Goal: Information Seeking & Learning: Understand process/instructions

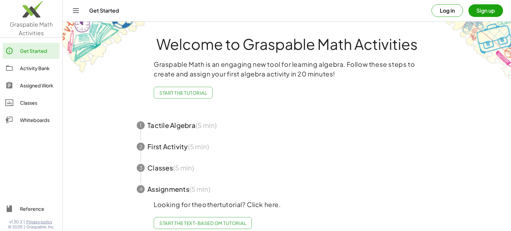
click at [197, 91] on span "Start the Tutorial" at bounding box center [183, 93] width 48 height 6
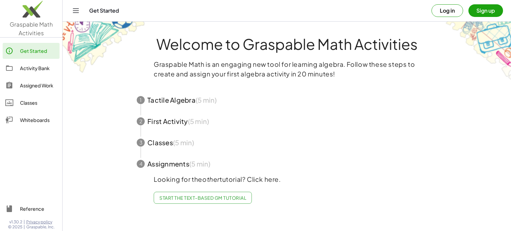
click at [224, 199] on span "Start the Text-based GM Tutorial" at bounding box center [202, 198] width 87 height 6
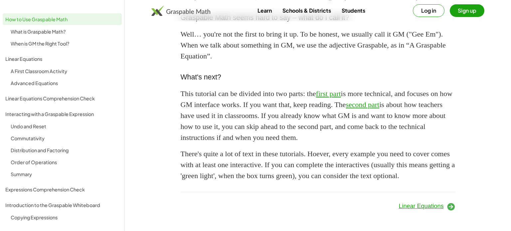
scroll to position [609, 0]
click at [341, 96] on link "first part" at bounding box center [328, 93] width 25 height 8
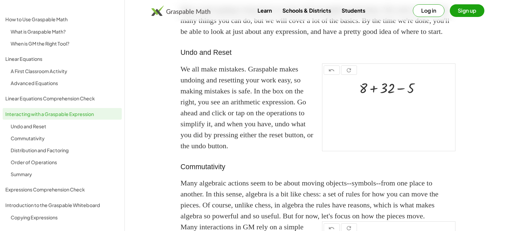
scroll to position [56, 0]
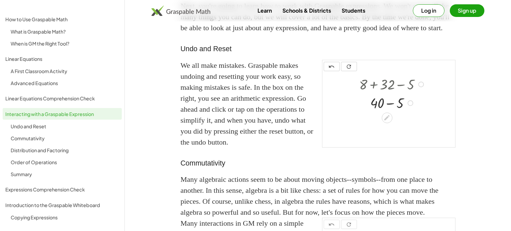
click at [389, 112] on div at bounding box center [392, 102] width 73 height 19
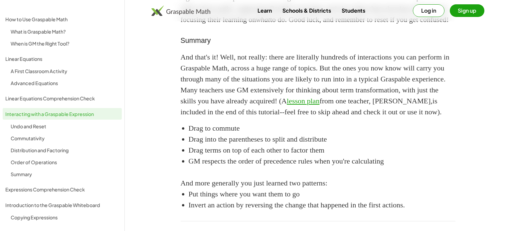
scroll to position [1101, 0]
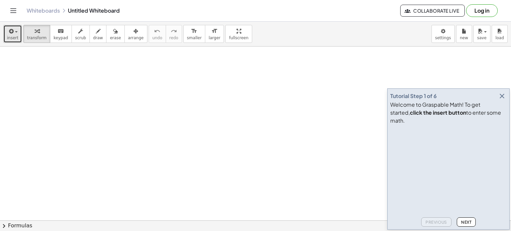
click at [8, 34] on icon "button" at bounding box center [11, 31] width 6 height 8
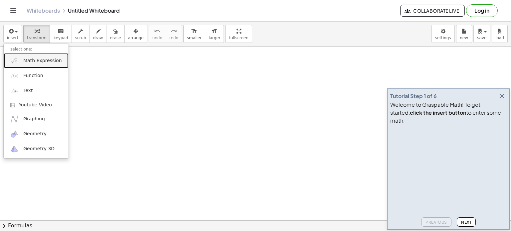
click at [40, 63] on span "Math Expression" at bounding box center [42, 61] width 38 height 7
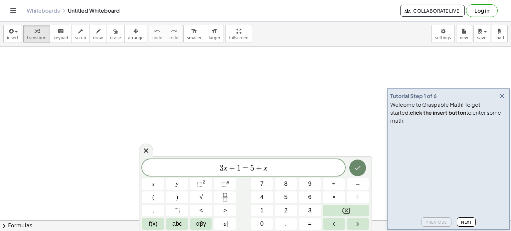
click at [354, 170] on icon "Done" at bounding box center [358, 168] width 8 height 8
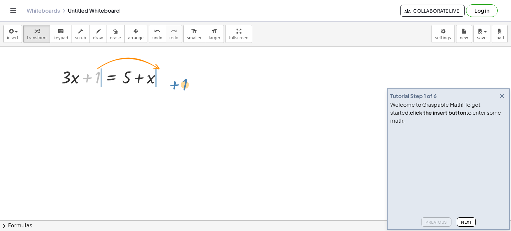
drag, startPoint x: 99, startPoint y: 75, endPoint x: 187, endPoint y: 83, distance: 87.5
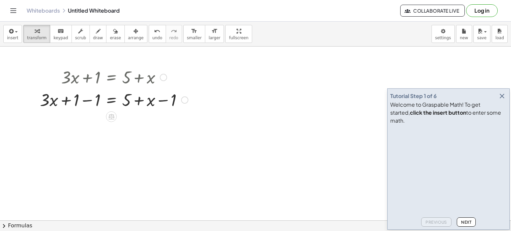
click at [85, 100] on div at bounding box center [114, 99] width 155 height 23
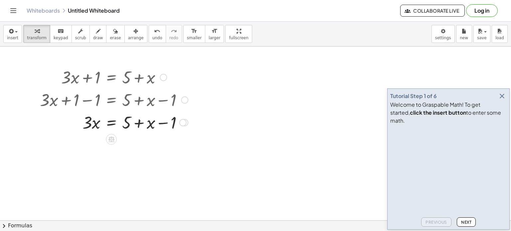
click at [160, 123] on div at bounding box center [114, 122] width 155 height 23
drag, startPoint x: 171, startPoint y: 124, endPoint x: 137, endPoint y: 122, distance: 34.3
click at [136, 122] on div at bounding box center [114, 122] width 155 height 23
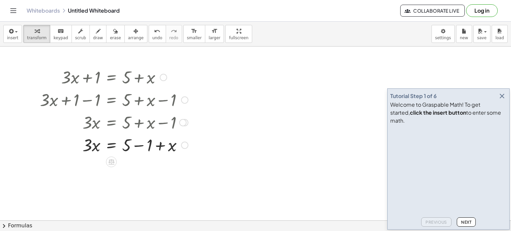
click at [140, 146] on div at bounding box center [114, 144] width 155 height 23
drag, startPoint x: 151, startPoint y: 172, endPoint x: 87, endPoint y: 173, distance: 64.5
click at [86, 173] on div at bounding box center [114, 167] width 155 height 23
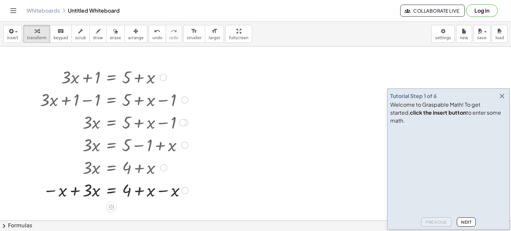
click at [78, 193] on div at bounding box center [114, 190] width 155 height 23
click at [163, 191] on div at bounding box center [116, 190] width 158 height 23
drag, startPoint x: 88, startPoint y: 192, endPoint x: 126, endPoint y: 214, distance: 43.9
click at [110, 192] on div at bounding box center [114, 189] width 155 height 33
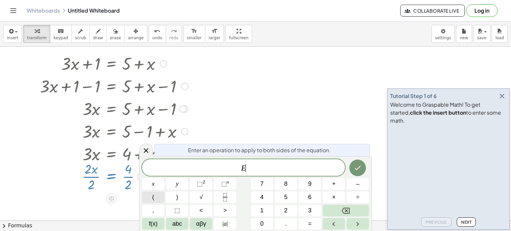
scroll to position [14, 0]
click at [358, 171] on icon "Done" at bounding box center [358, 168] width 8 height 8
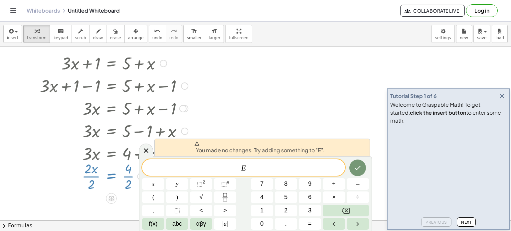
click at [233, 119] on div at bounding box center [255, 229] width 511 height 392
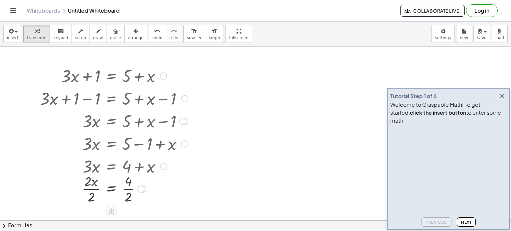
scroll to position [0, 0]
click at [127, 201] on div at bounding box center [114, 189] width 155 height 33
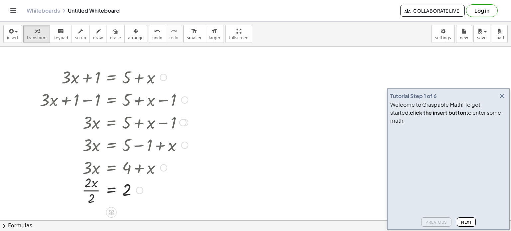
click at [92, 192] on div at bounding box center [114, 189] width 155 height 33
